Goal: Transaction & Acquisition: Purchase product/service

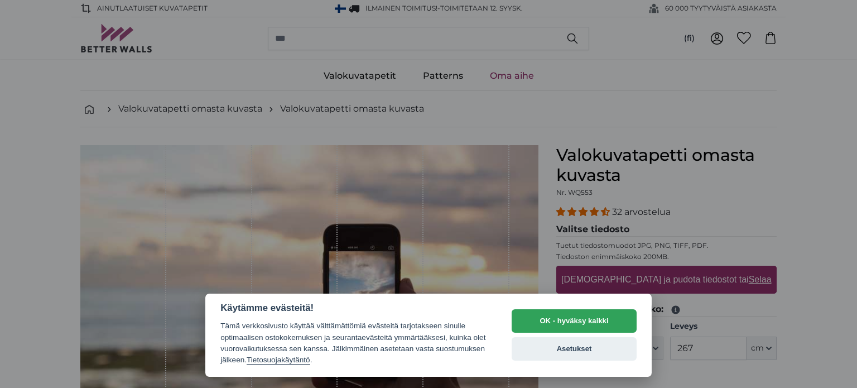
select select "**"
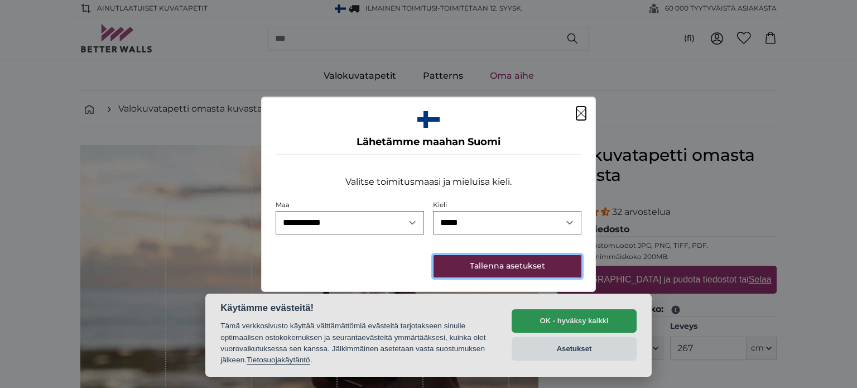
click at [497, 270] on button "Tallenna asetukset" at bounding box center [508, 266] width 148 height 22
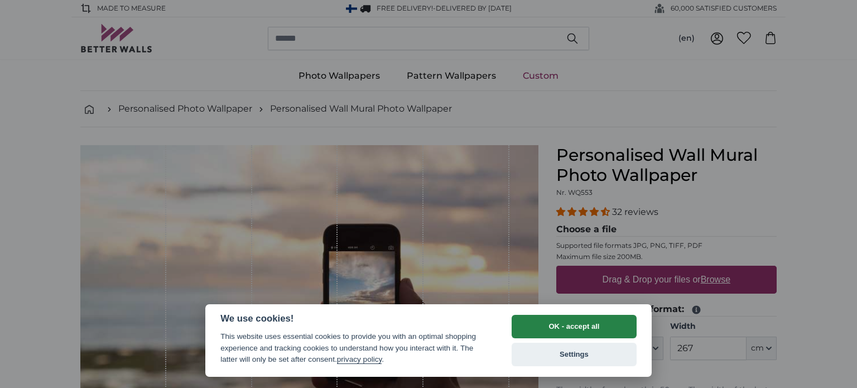
click at [570, 329] on button "OK - accept all" at bounding box center [574, 326] width 125 height 23
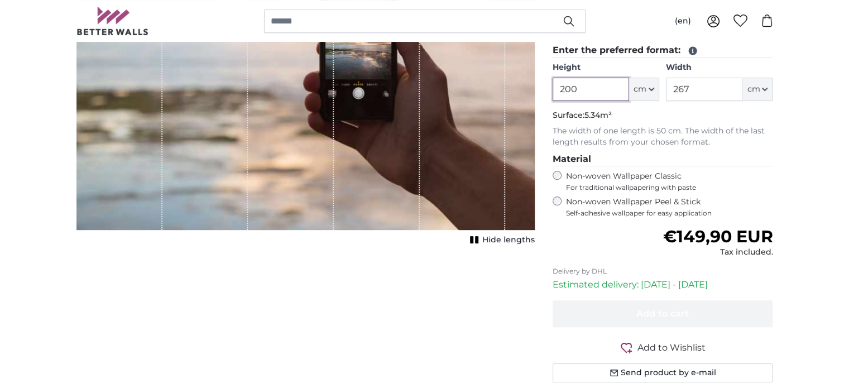
scroll to position [204, 0]
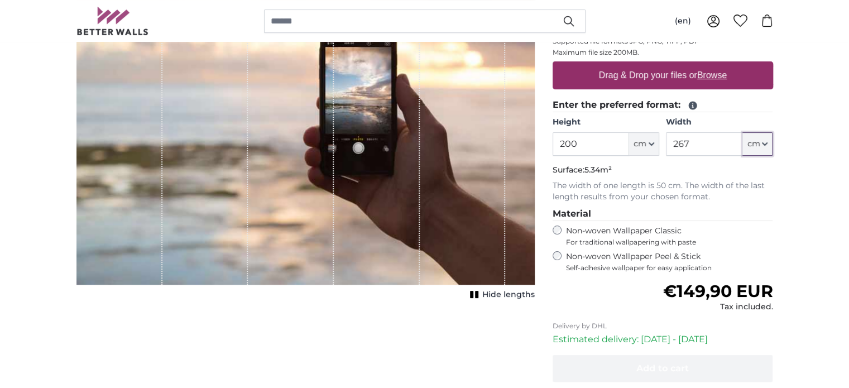
click at [757, 141] on span "cm" at bounding box center [753, 143] width 13 height 11
click at [721, 142] on input "267" at bounding box center [704, 143] width 76 height 23
drag, startPoint x: 721, startPoint y: 142, endPoint x: 628, endPoint y: 142, distance: 92.7
click at [628, 142] on div "Height 200 ft cm Centimeter (cm) Inches (inch) Feet (ft. in.) Width 267 ft cm C…" at bounding box center [663, 136] width 220 height 39
type input "380"
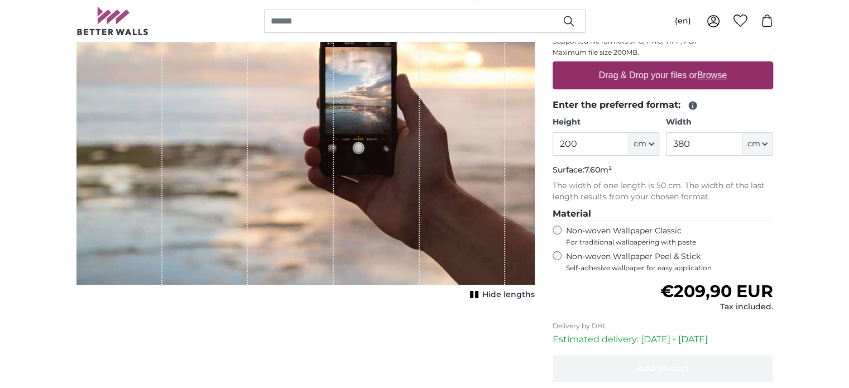
click at [689, 172] on p "Surface: 7.60m²" at bounding box center [663, 170] width 220 height 11
click at [623, 138] on input "200" at bounding box center [591, 143] width 76 height 23
drag, startPoint x: 623, startPoint y: 138, endPoint x: 563, endPoint y: 145, distance: 60.1
click at [563, 145] on input "200" at bounding box center [591, 143] width 76 height 23
type input "220"
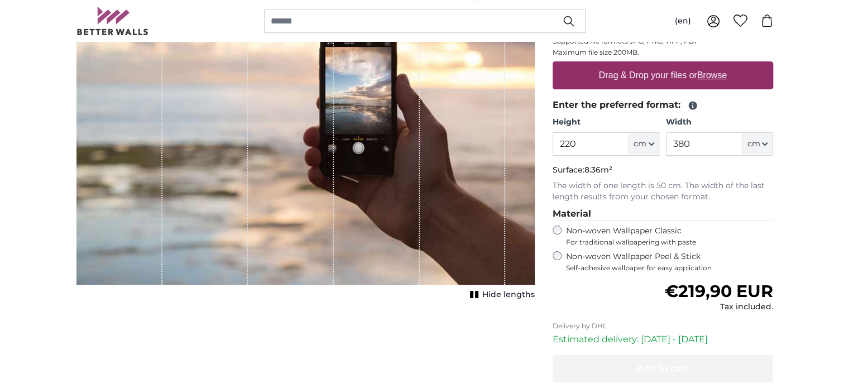
click at [695, 168] on p "Surface: 8.36m²" at bounding box center [663, 170] width 220 height 11
click at [692, 185] on p "The width of one length is 50 cm. The width of the last length results from you…" at bounding box center [663, 191] width 220 height 22
click at [659, 251] on label "Non-woven Wallpaper Peel & Stick Self-adhesive wallpaper for easy application" at bounding box center [669, 261] width 207 height 21
